Goal: Task Accomplishment & Management: Manage account settings

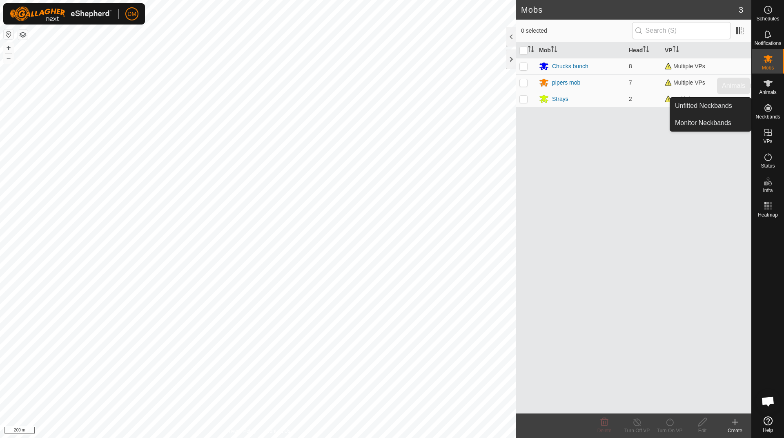
click at [762, 93] on span "Animals" at bounding box center [768, 92] width 18 height 5
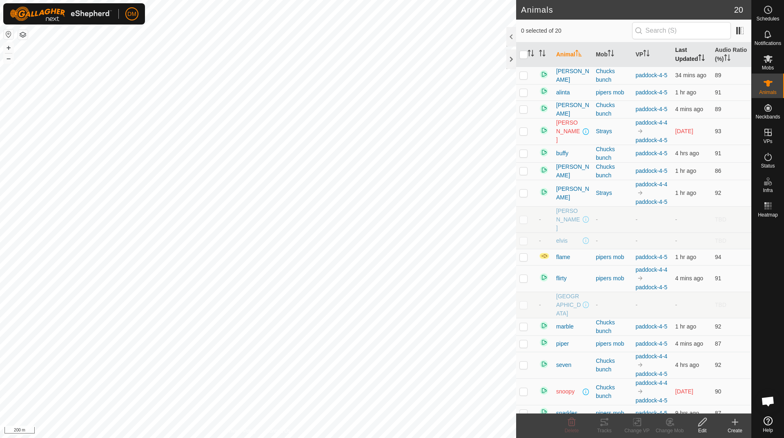
click at [690, 61] on th "Last Updated" at bounding box center [692, 54] width 40 height 24
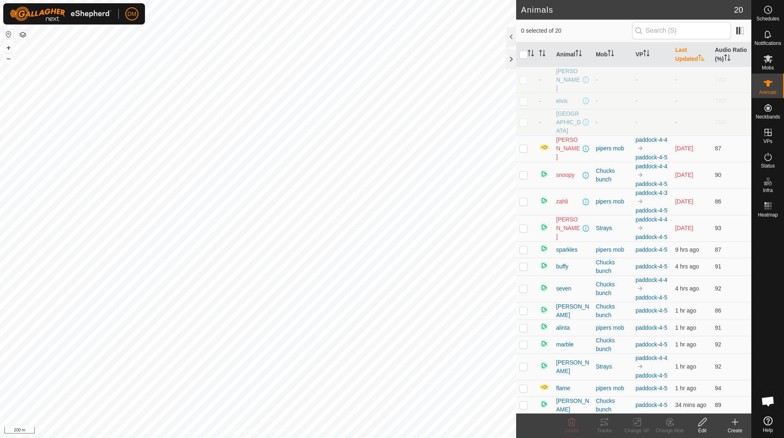
click at [690, 61] on th "Last Updated" at bounding box center [692, 54] width 40 height 24
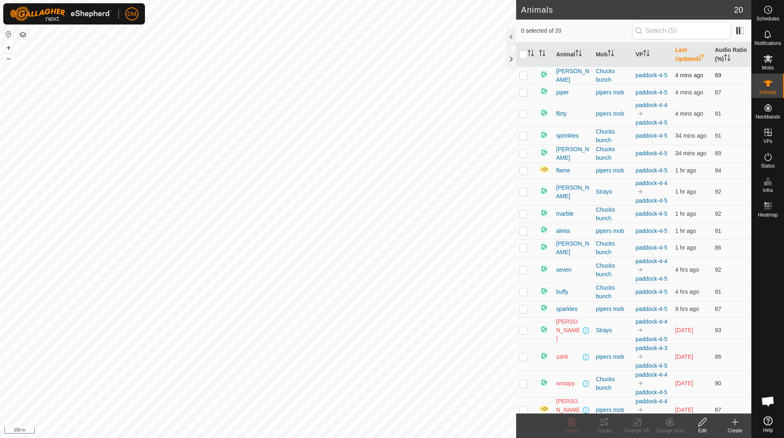
click at [522, 78] on p-checkbox at bounding box center [523, 75] width 8 height 7
checkbox input "false"
click at [523, 96] on p-checkbox at bounding box center [523, 92] width 8 height 7
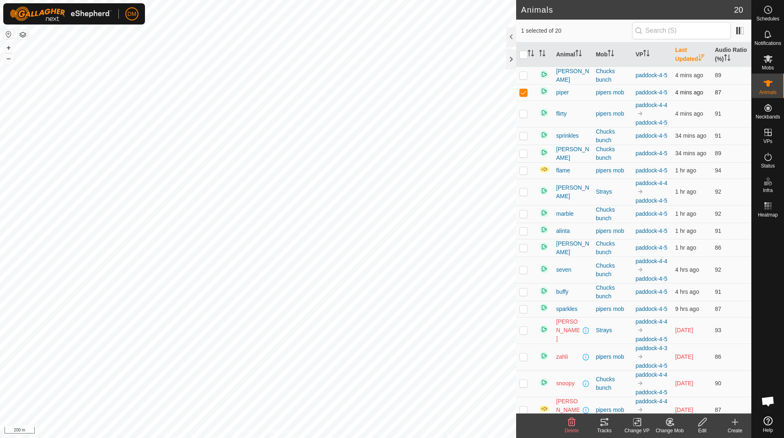
checkbox input "false"
click at [523, 234] on p-checkbox at bounding box center [523, 230] width 8 height 7
checkbox input "false"
click at [522, 174] on p-checkbox at bounding box center [523, 170] width 8 height 7
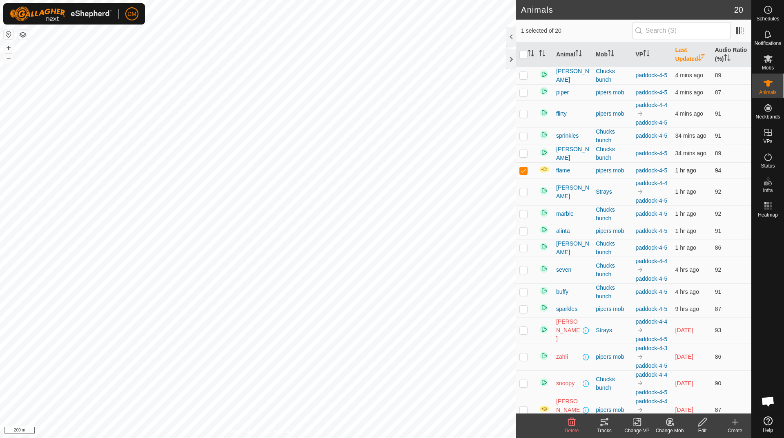
click at [522, 174] on p-checkbox at bounding box center [523, 170] width 8 height 7
checkbox input "false"
click at [543, 173] on img at bounding box center [544, 169] width 11 height 7
click at [522, 295] on p-checkbox at bounding box center [523, 291] width 8 height 7
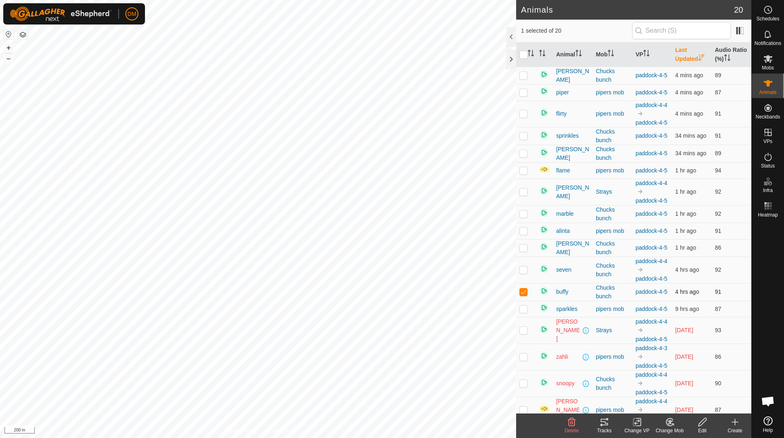
checkbox input "false"
